Goal: Manage account settings

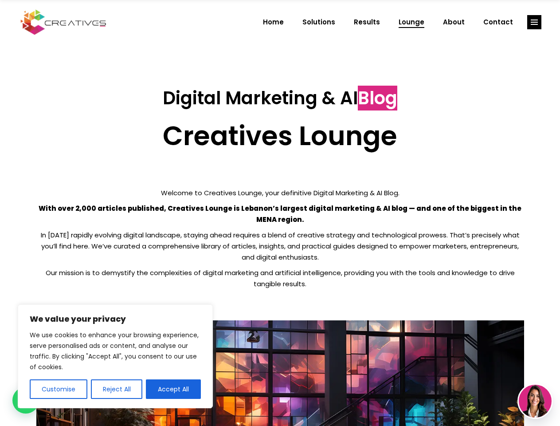
click at [280, 213] on p "With over 2,000 articles published, Creatives Lounge is Lebanon’s largest digit…" at bounding box center [280, 214] width 488 height 22
click at [58, 389] on button "Customise" at bounding box center [59, 389] width 58 height 20
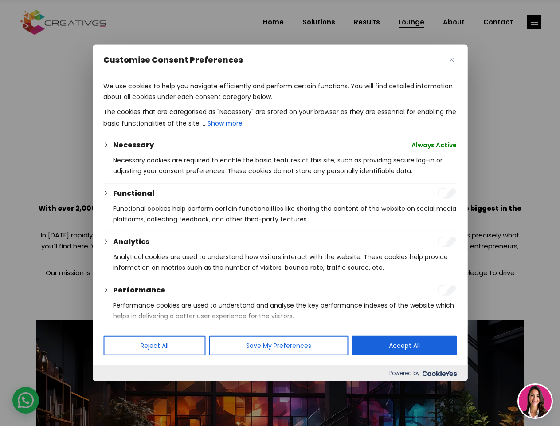
click at [116, 102] on p "We use cookies to help you navigate efficiently and perform certain functions. …" at bounding box center [279, 91] width 353 height 21
click at [173, 295] on div "Performance" at bounding box center [285, 290] width 344 height 11
click at [534, 22] on div at bounding box center [280, 213] width 560 height 426
click at [535, 401] on img at bounding box center [535, 400] width 33 height 33
